Goal: Find specific page/section: Find specific page/section

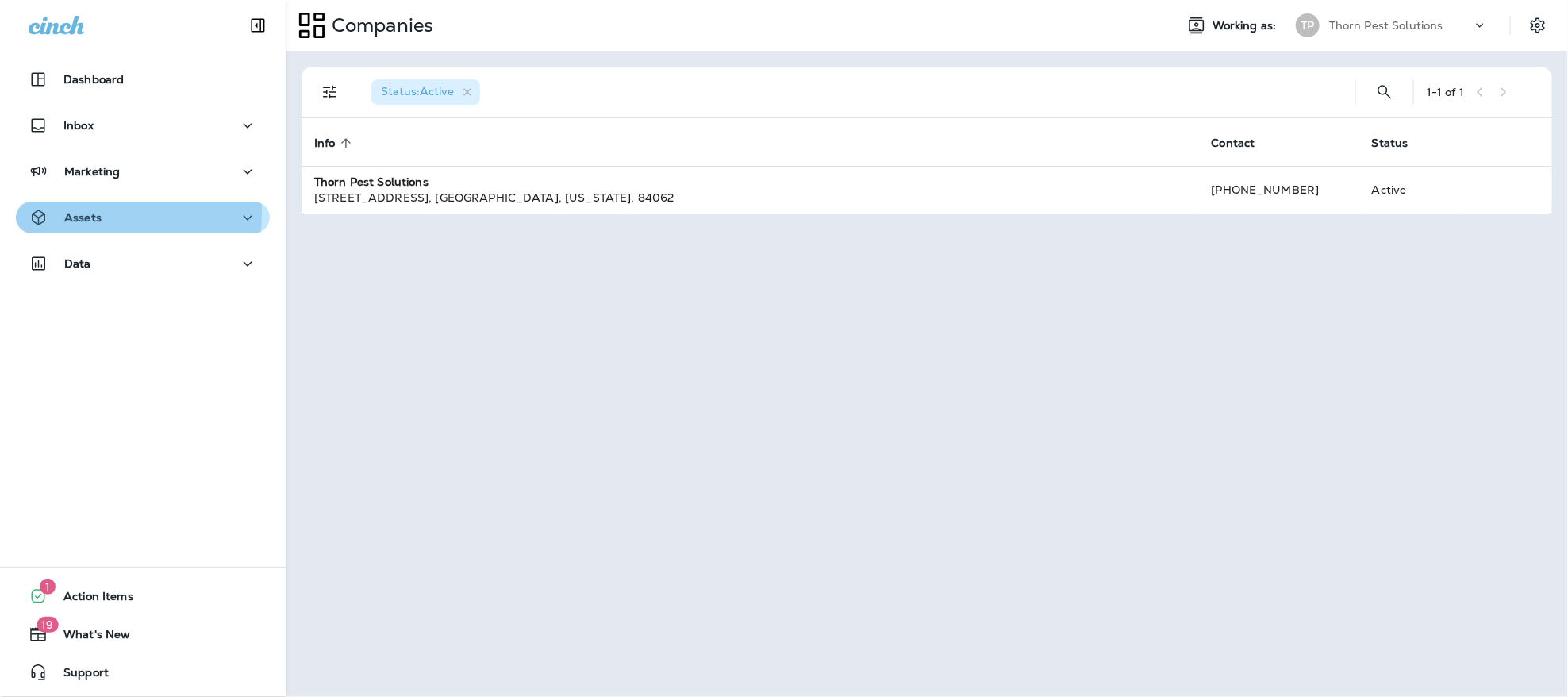
click at [83, 213] on p "Assets" at bounding box center [83, 218] width 38 height 13
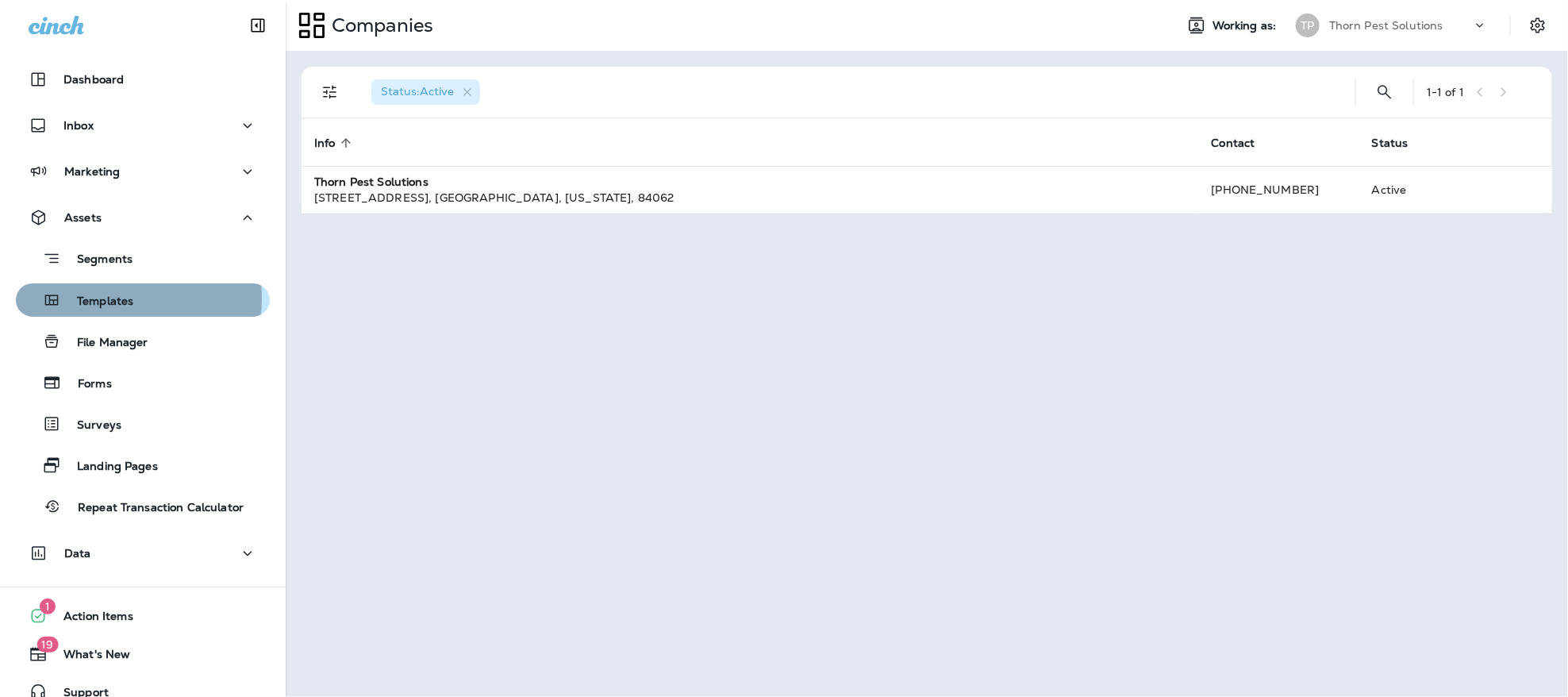
click at [108, 299] on p "Templates" at bounding box center [97, 301] width 73 height 15
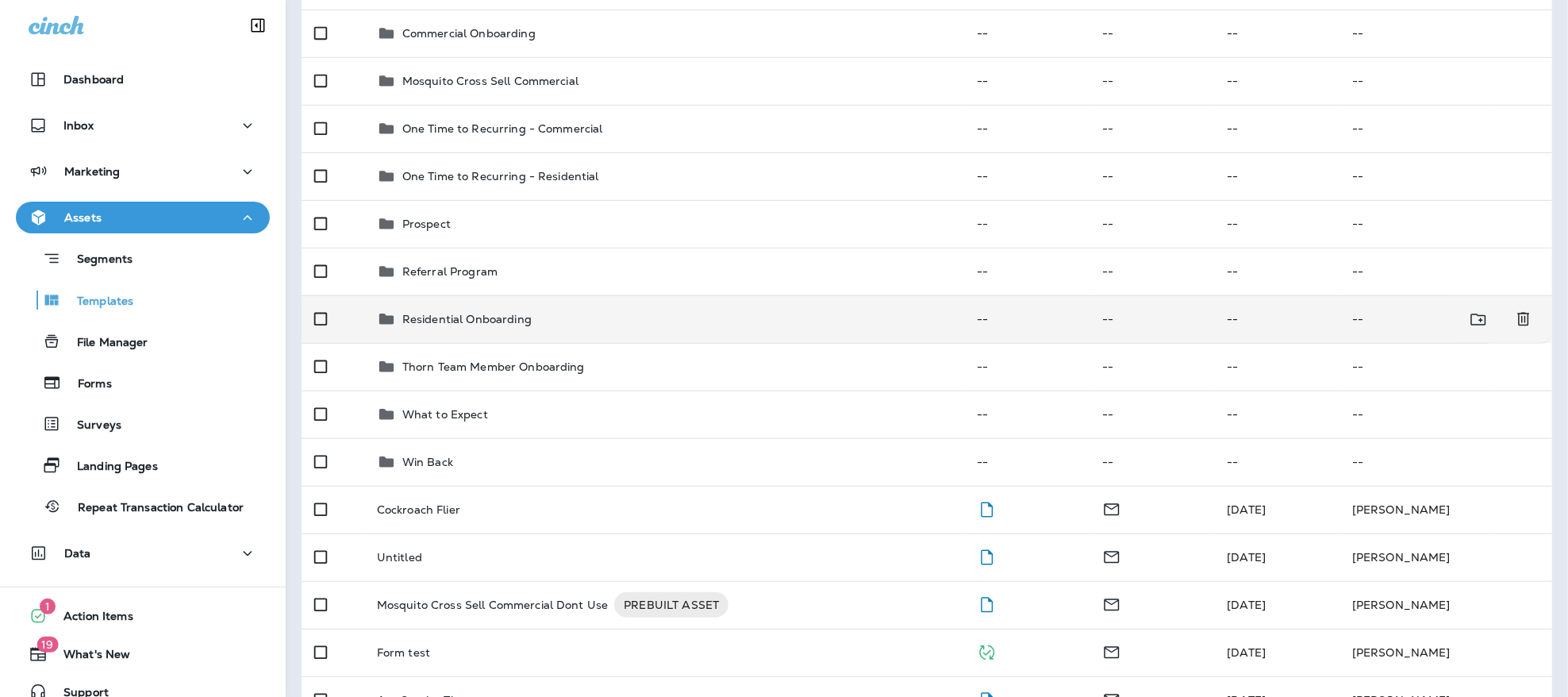
scroll to position [297, 0]
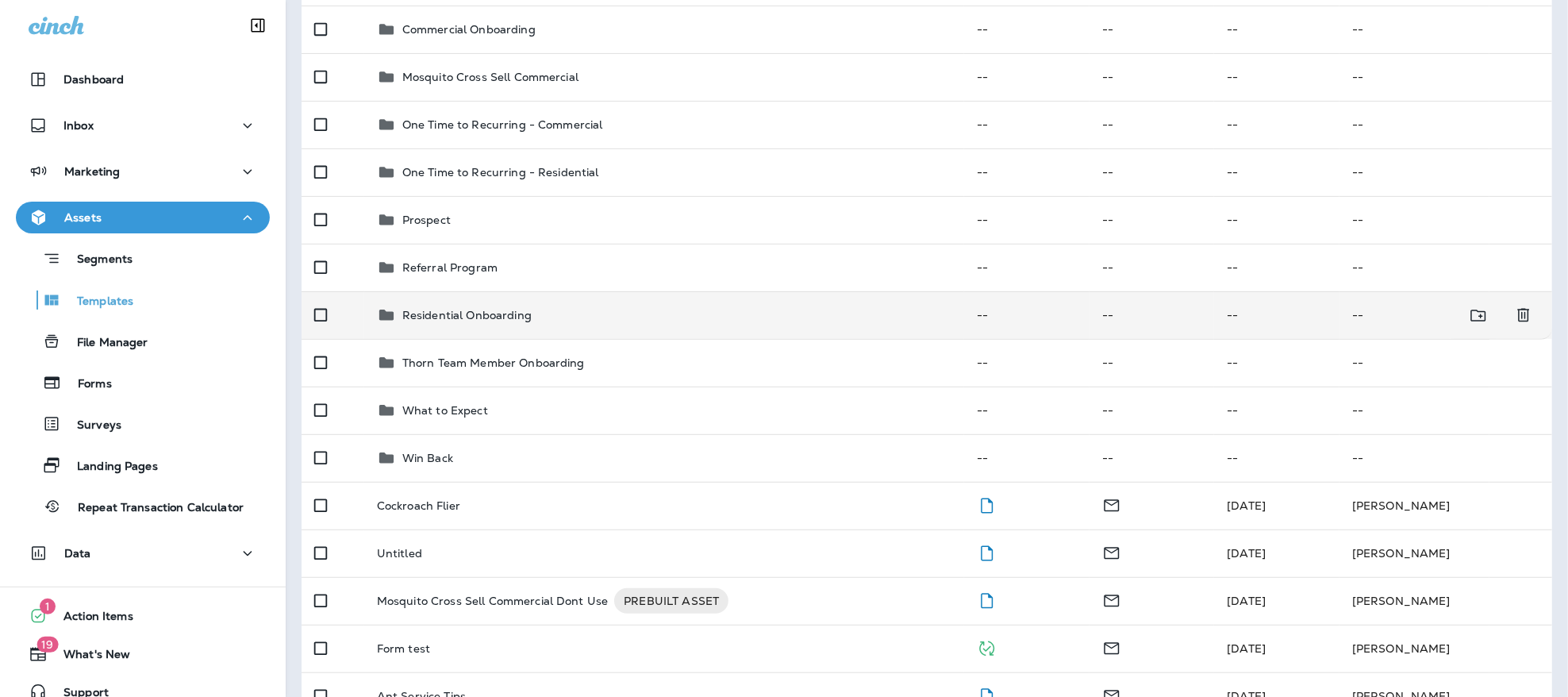
click at [454, 309] on p "Residential Onboarding" at bounding box center [467, 315] width 129 height 13
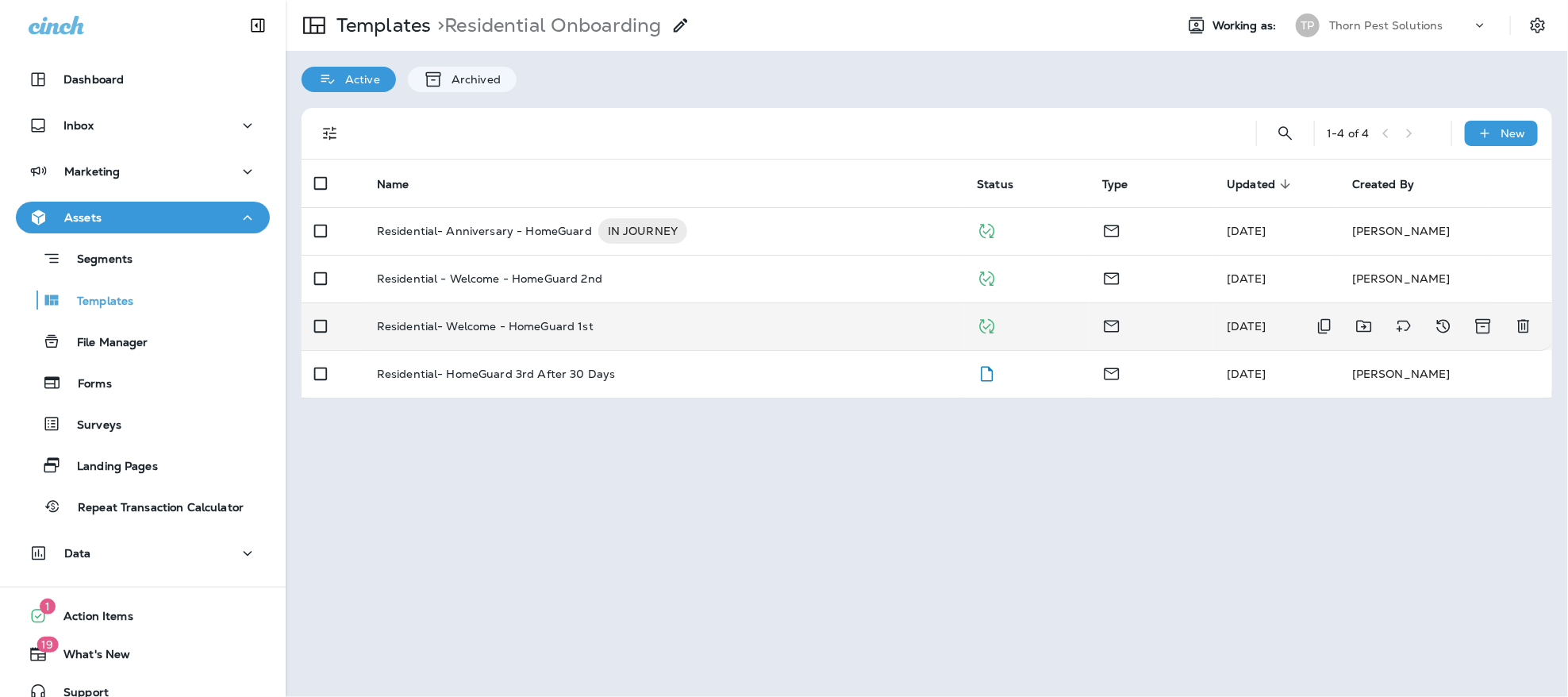
click at [521, 320] on p "Residential- Welcome - HomeGuard 1st" at bounding box center [486, 327] width 217 height 13
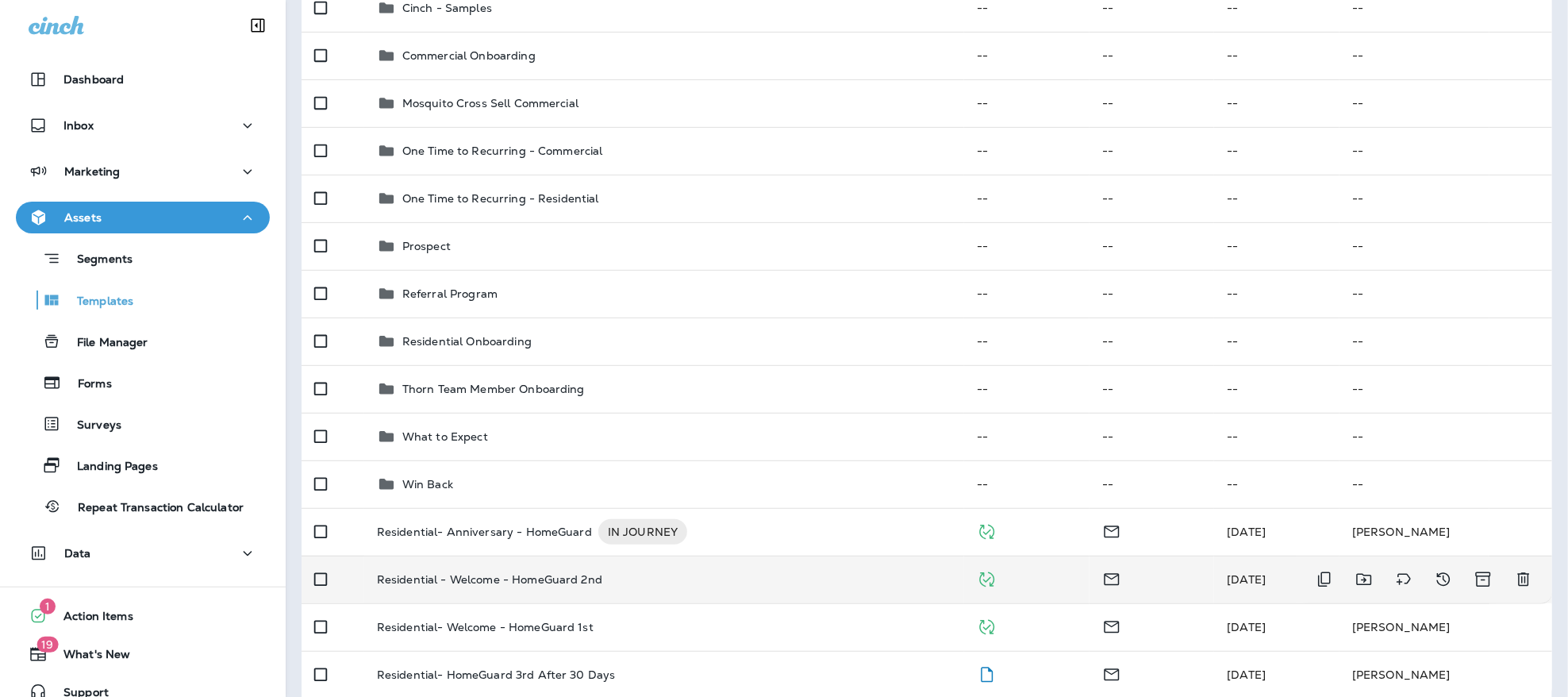
scroll to position [204, 0]
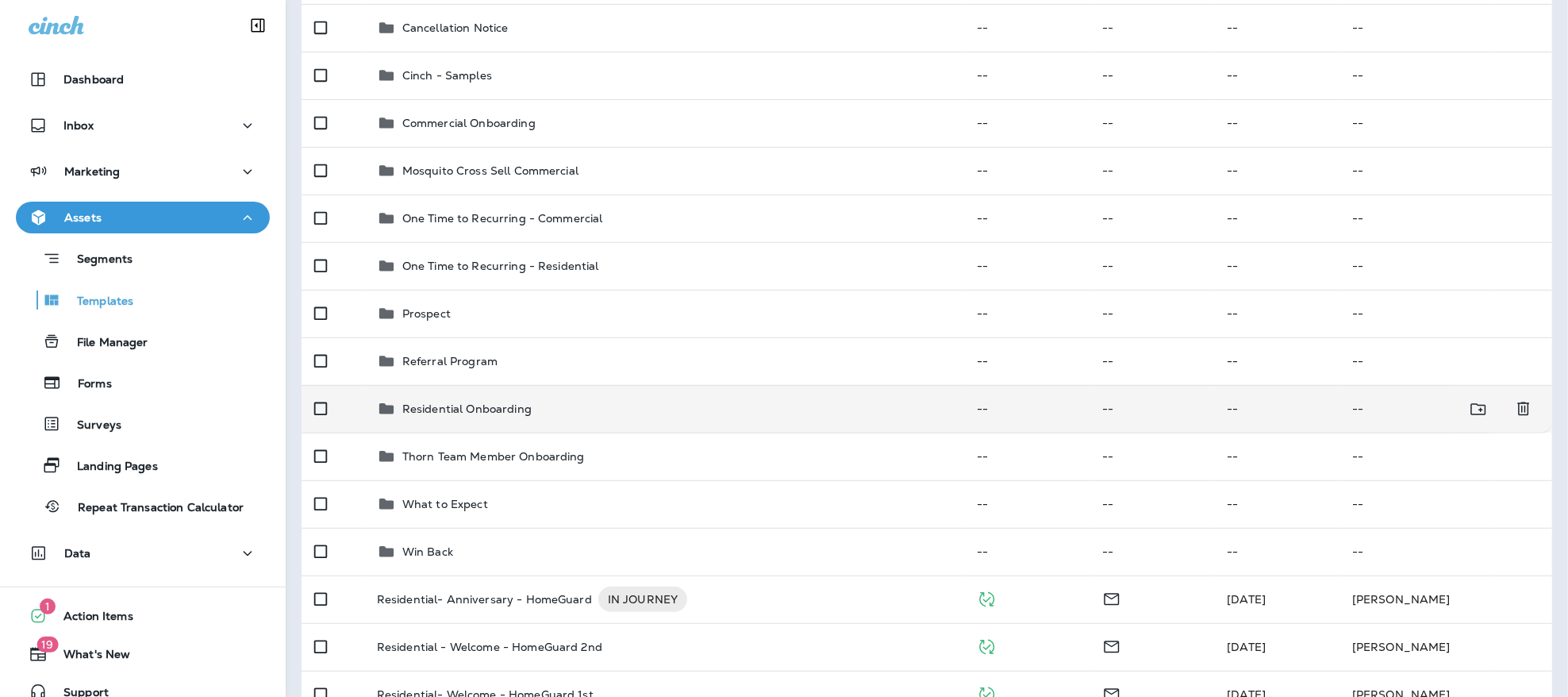
click at [488, 403] on p "Residential Onboarding" at bounding box center [467, 409] width 129 height 13
click at [493, 403] on p "Residential Onboarding" at bounding box center [467, 409] width 129 height 13
click at [537, 399] on div "Residential Onboarding" at bounding box center [664, 408] width 575 height 19
click at [385, 399] on icon at bounding box center [386, 408] width 19 height 19
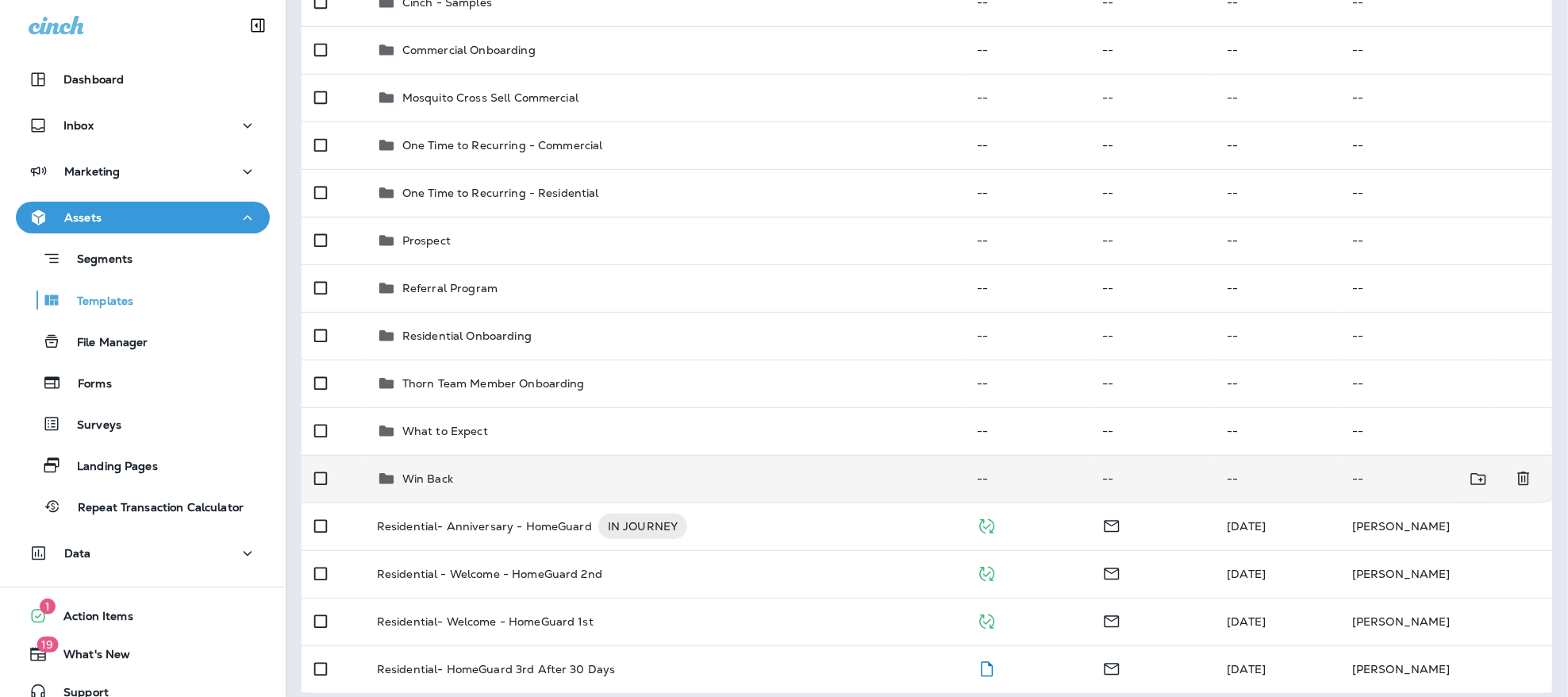
scroll to position [197, 0]
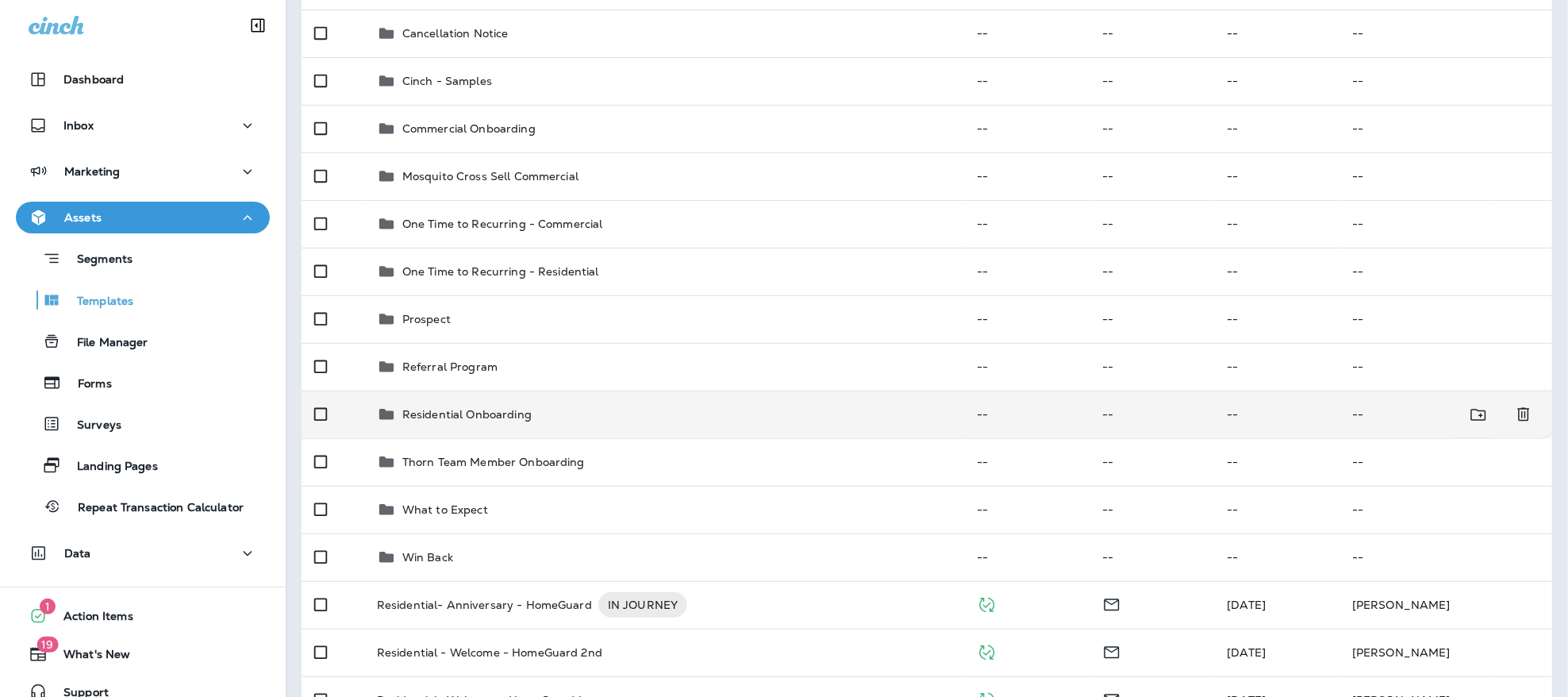
click at [460, 408] on p "Residential Onboarding" at bounding box center [467, 414] width 129 height 13
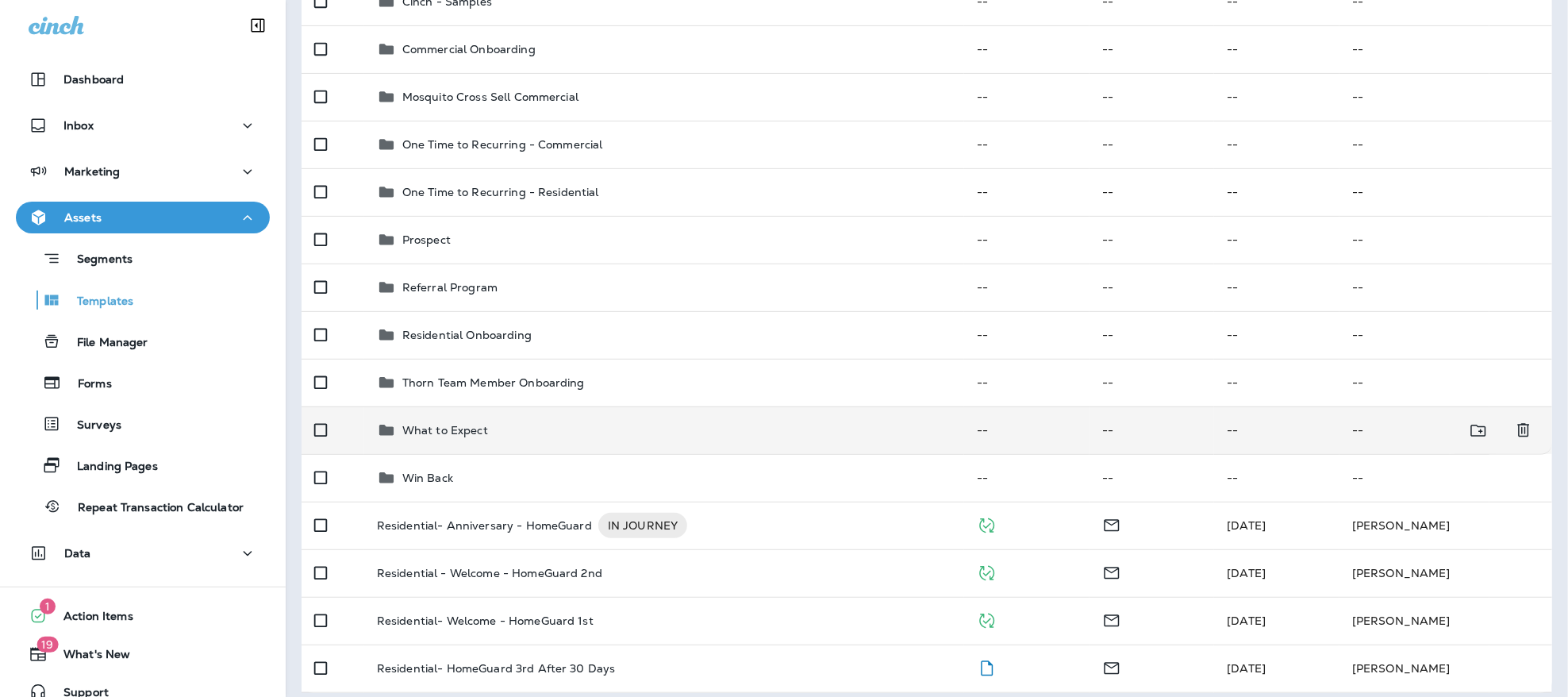
scroll to position [275, 0]
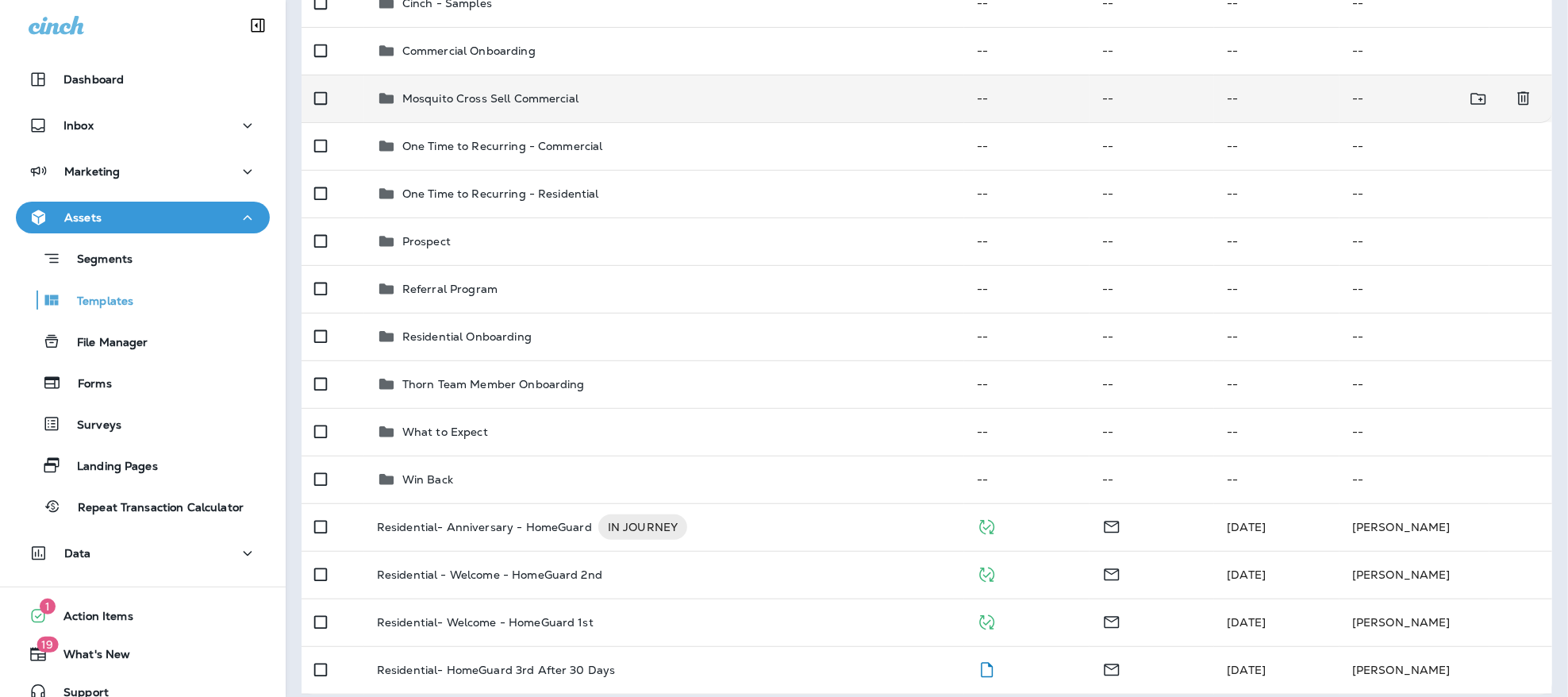
click at [488, 92] on p "Mosquito Cross Sell Commercial" at bounding box center [490, 99] width 177 height 13
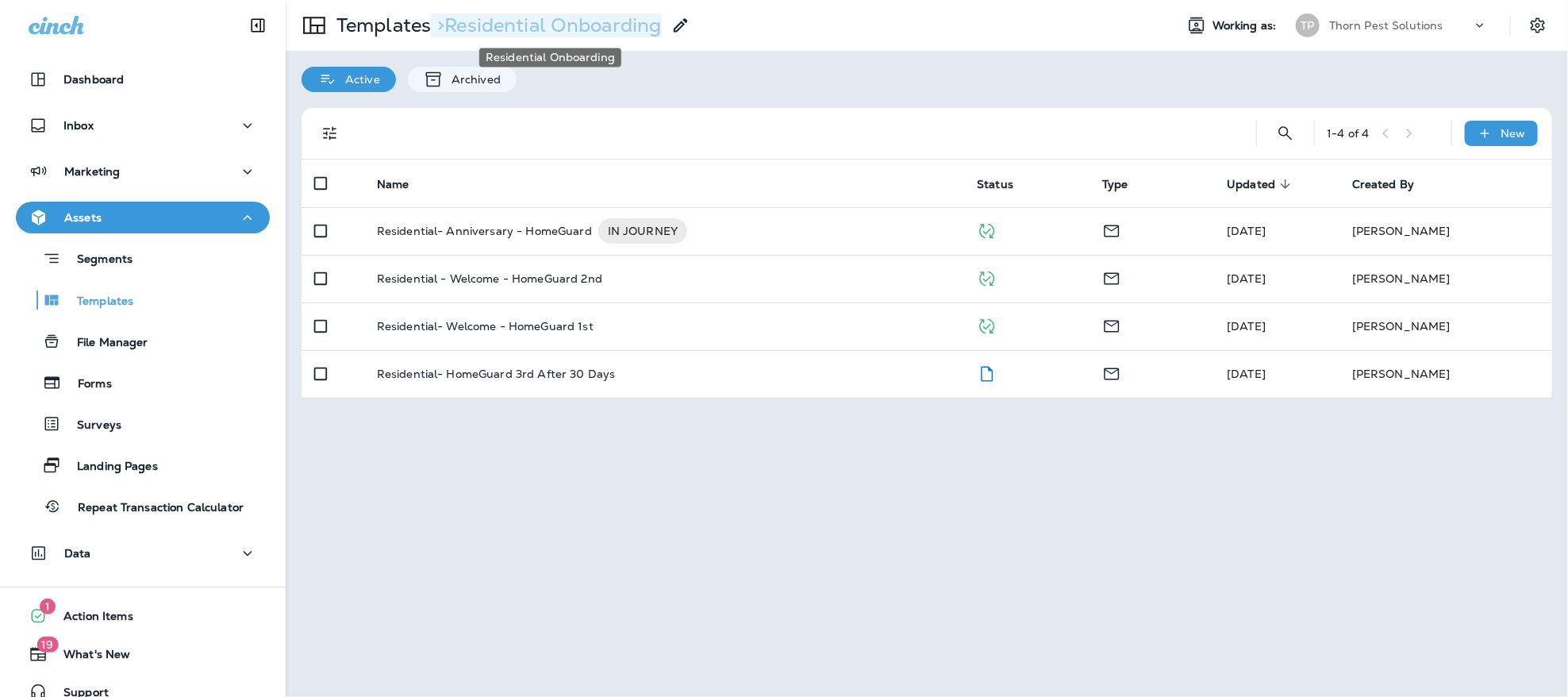
click at [537, 22] on p "> Residential Onboarding" at bounding box center [546, 25] width 230 height 24
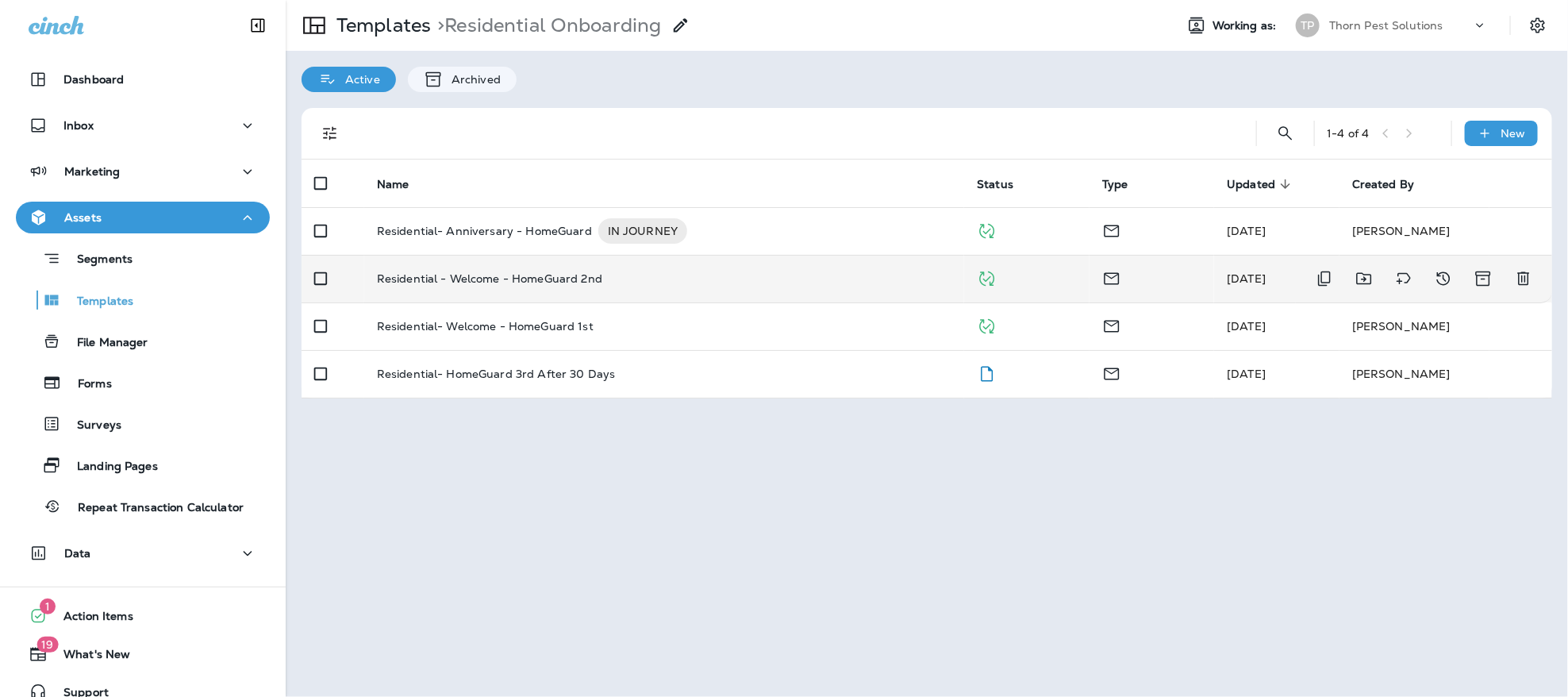
click at [536, 273] on p "Residential - Welcome - HomeGuard 2nd" at bounding box center [489, 279] width 225 height 13
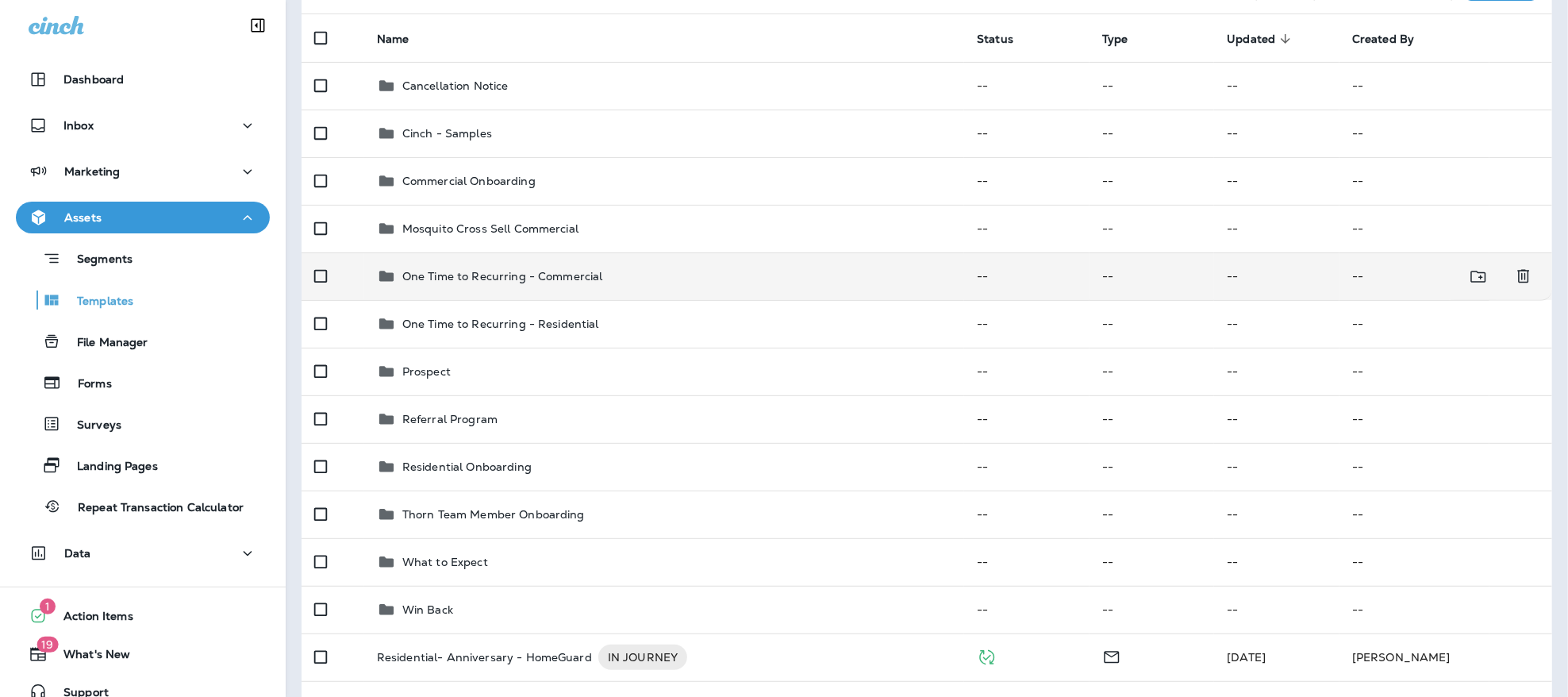
scroll to position [197, 0]
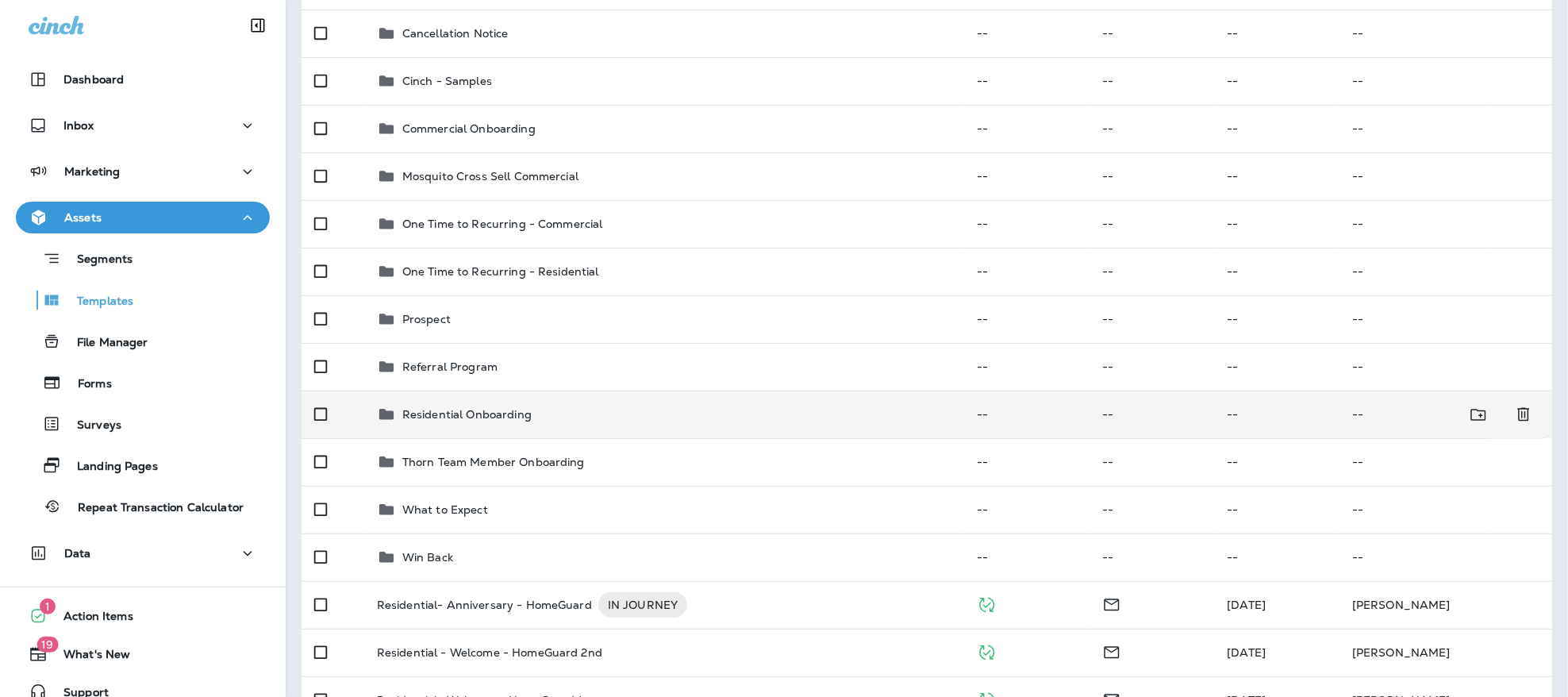
click at [509, 408] on p "Residential Onboarding" at bounding box center [467, 414] width 129 height 13
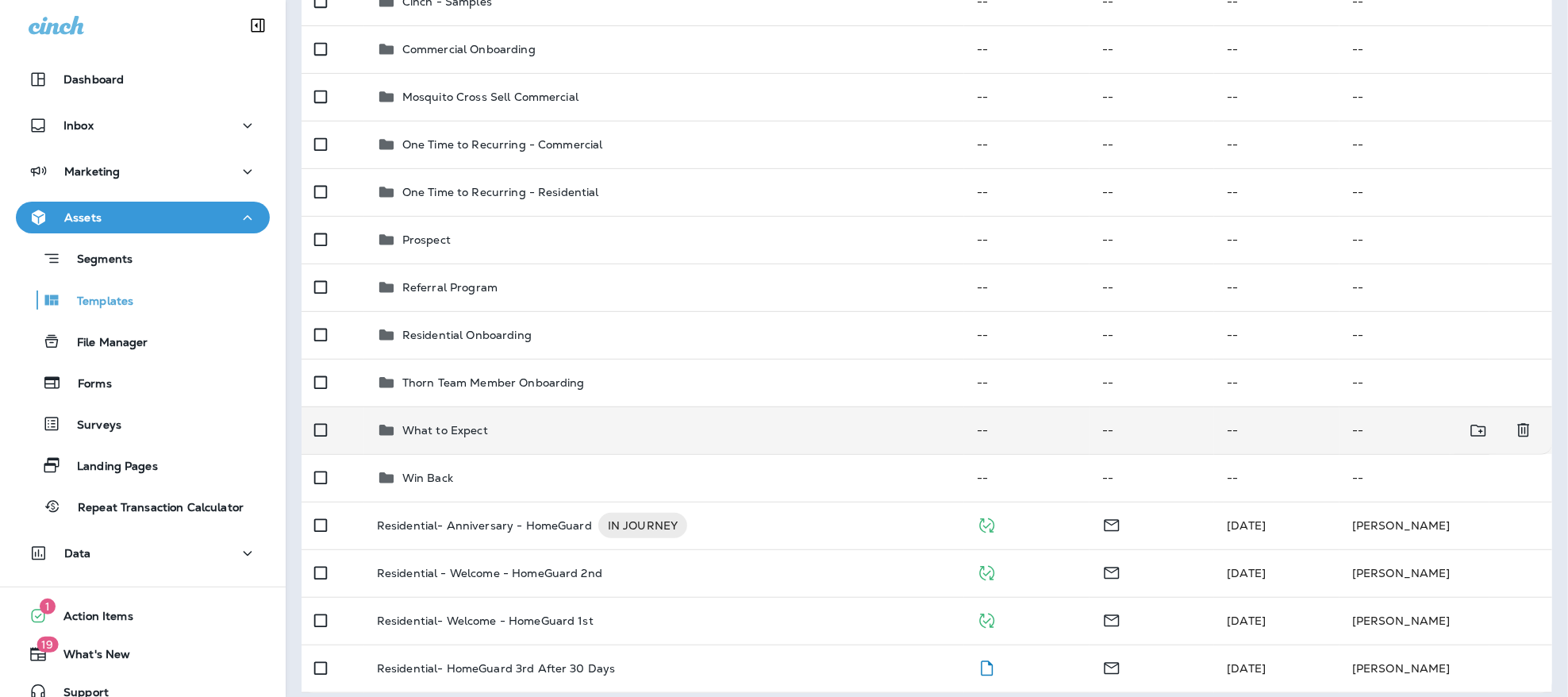
scroll to position [275, 0]
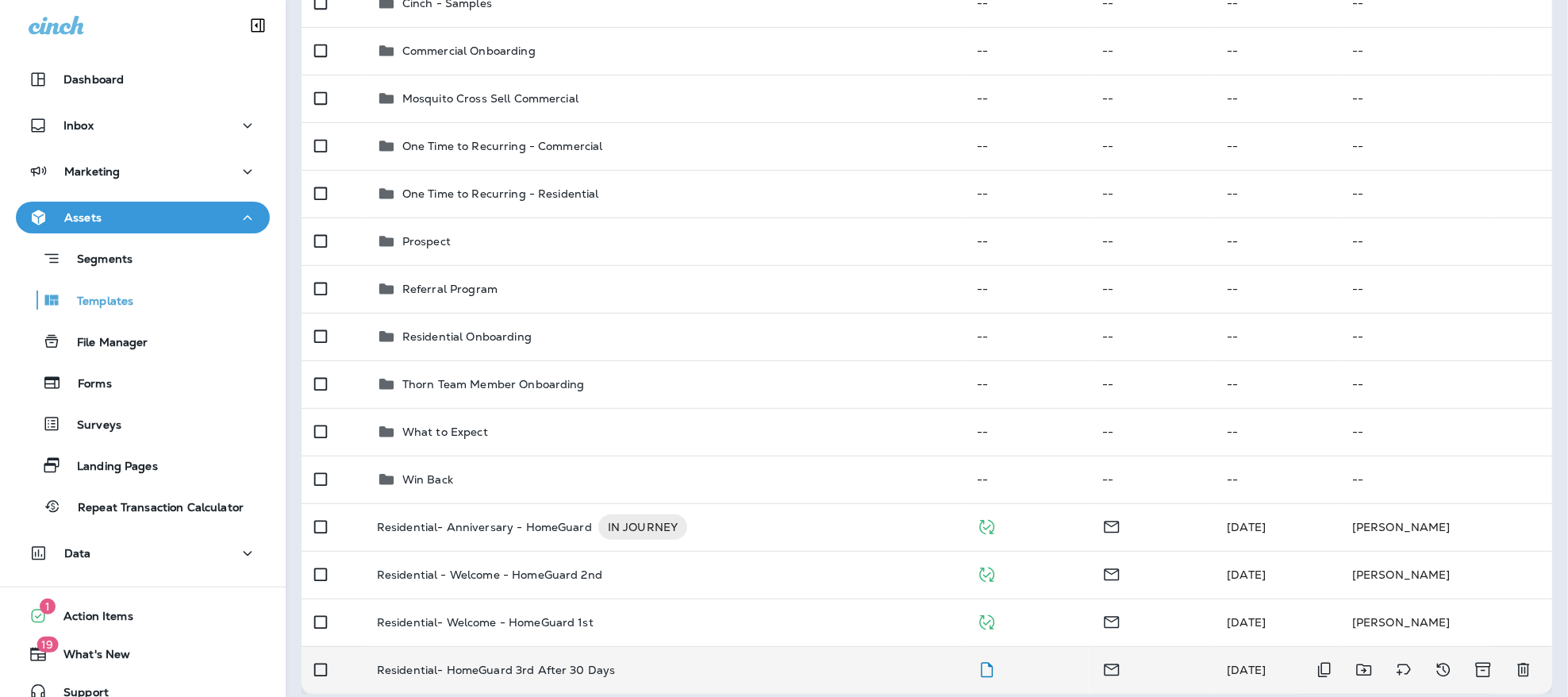
click at [523, 664] on p "Residential- HomeGuard 3rd After 30 Days" at bounding box center [497, 670] width 238 height 13
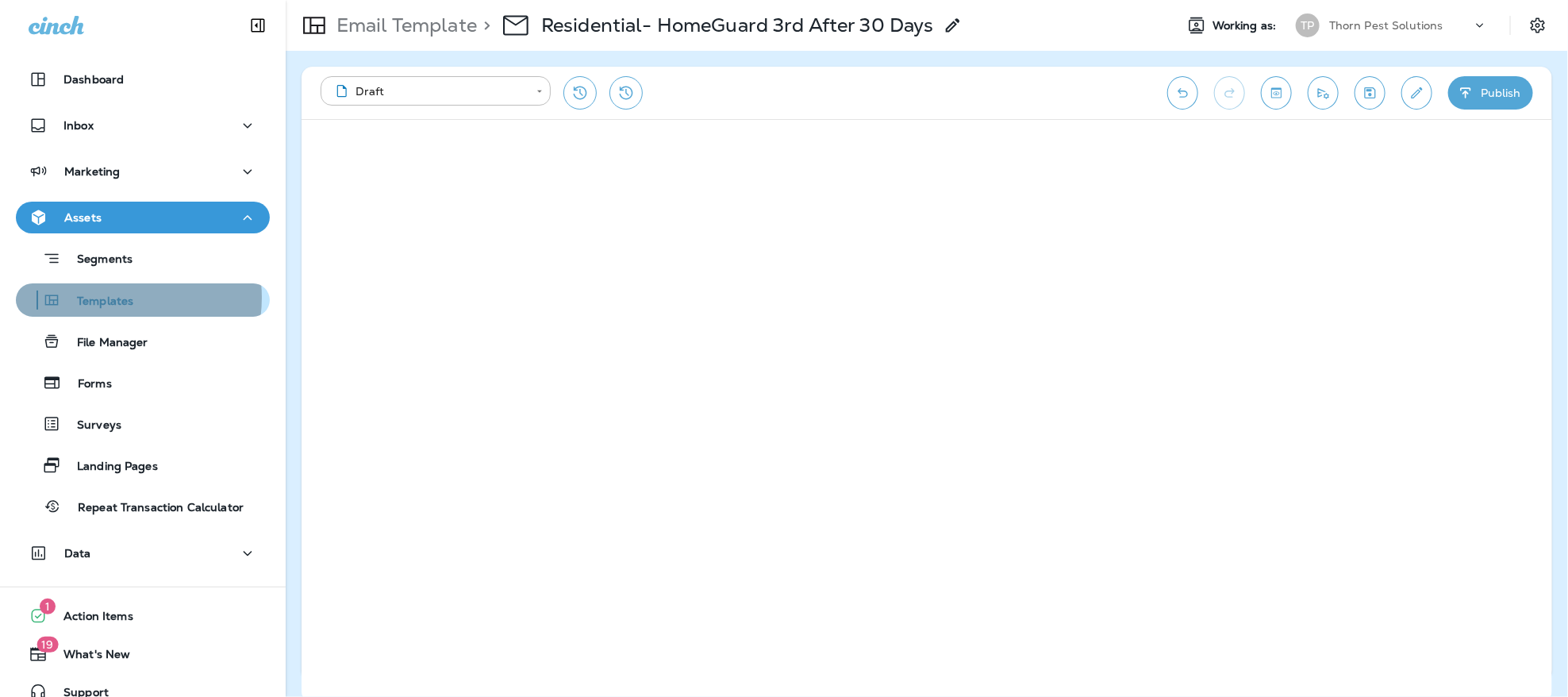
click at [112, 298] on p "Templates" at bounding box center [97, 301] width 73 height 15
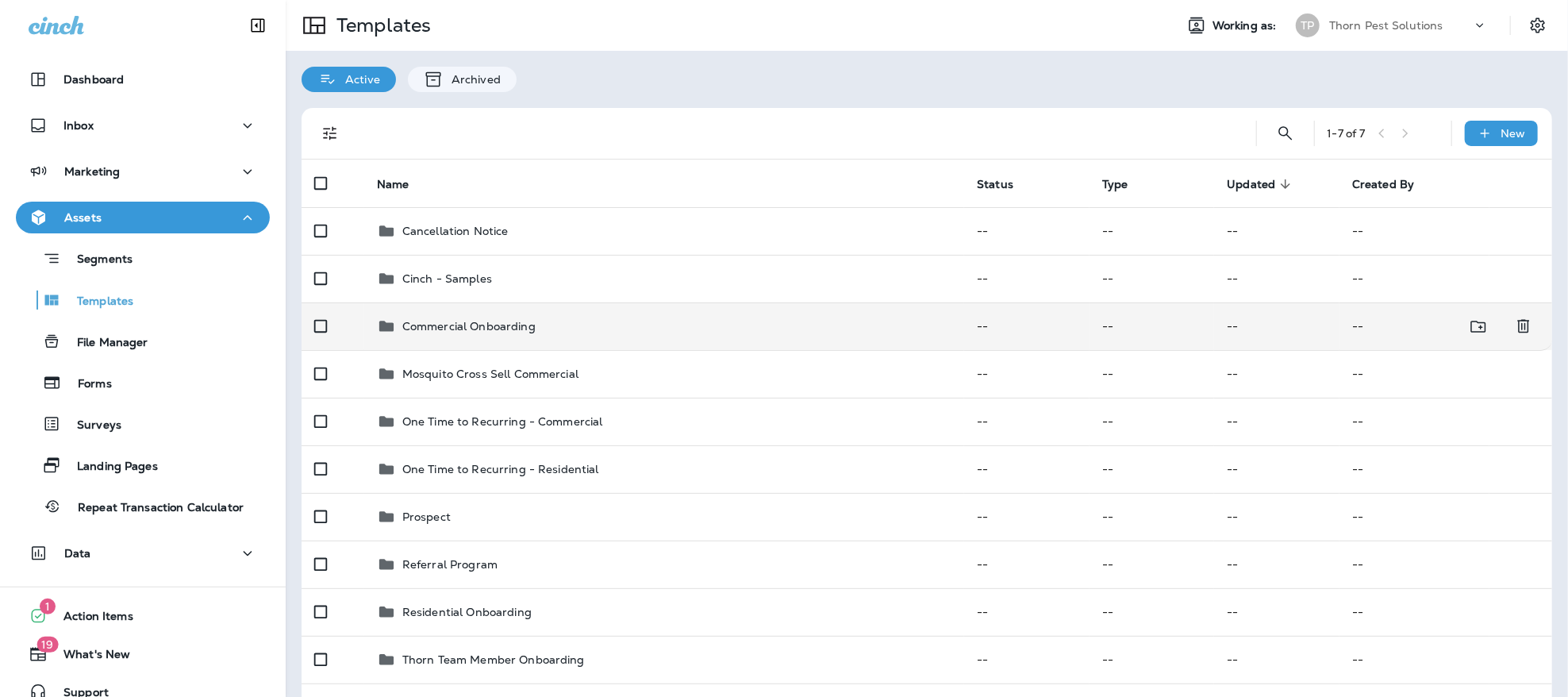
click at [488, 320] on p "Commercial Onboarding" at bounding box center [469, 327] width 134 height 13
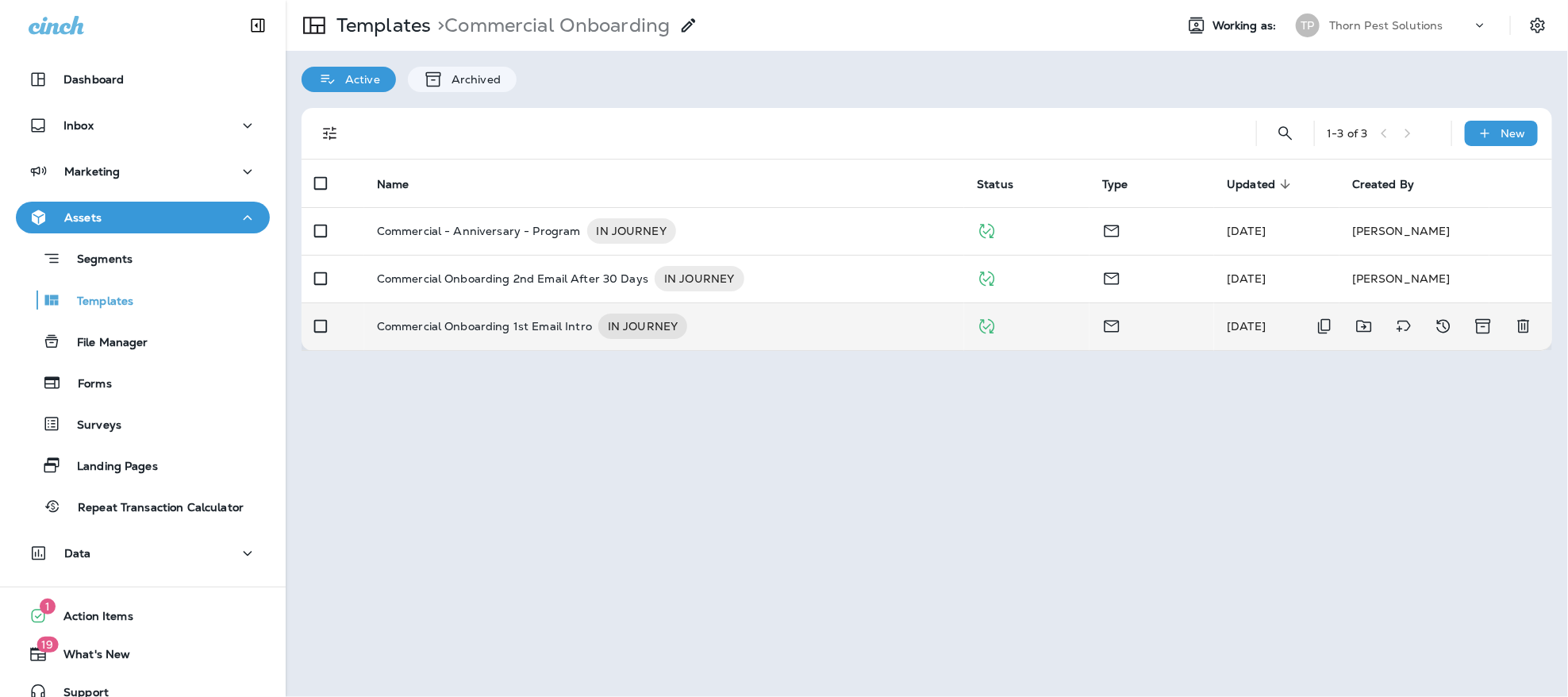
click at [530, 314] on p "Commercial Onboarding 1st Email Intro" at bounding box center [485, 327] width 215 height 25
